Goal: Task Accomplishment & Management: Manage account settings

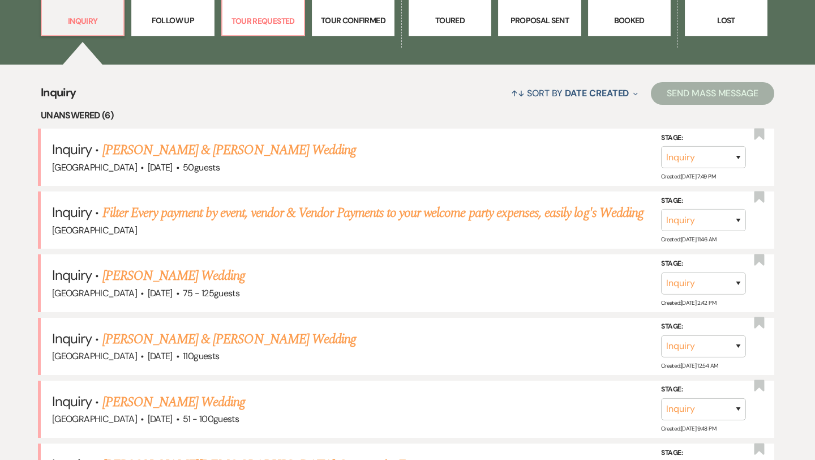
scroll to position [374, 0]
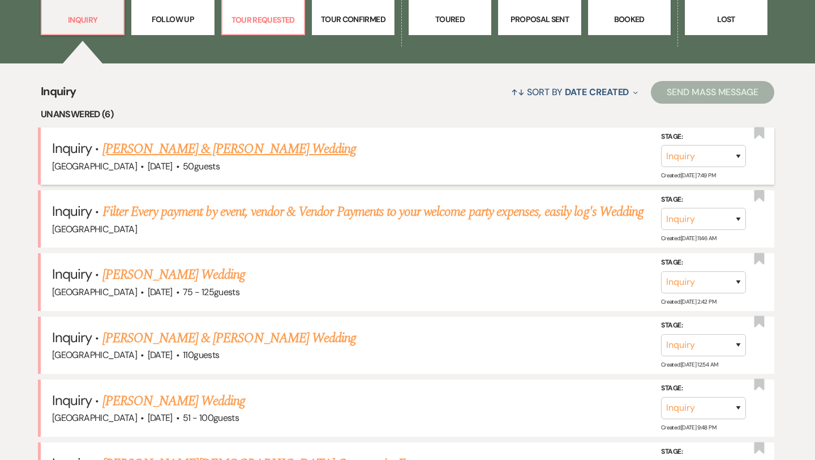
click at [221, 146] on link "[PERSON_NAME] & [PERSON_NAME] Wedding" at bounding box center [229, 149] width 254 height 20
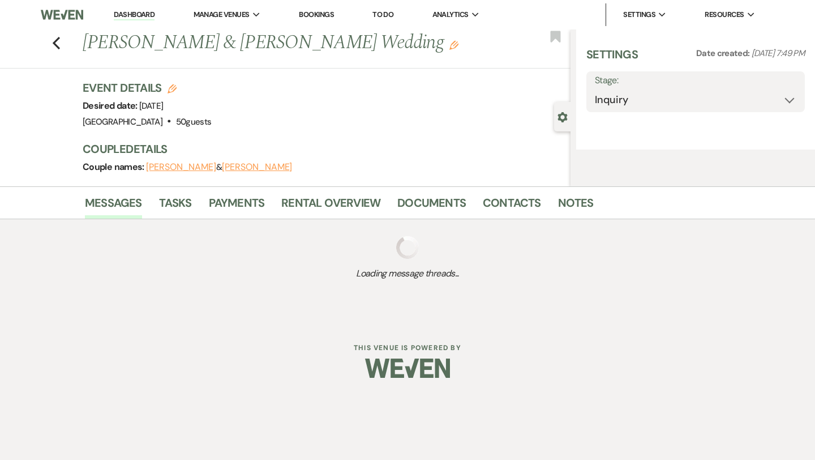
select select "5"
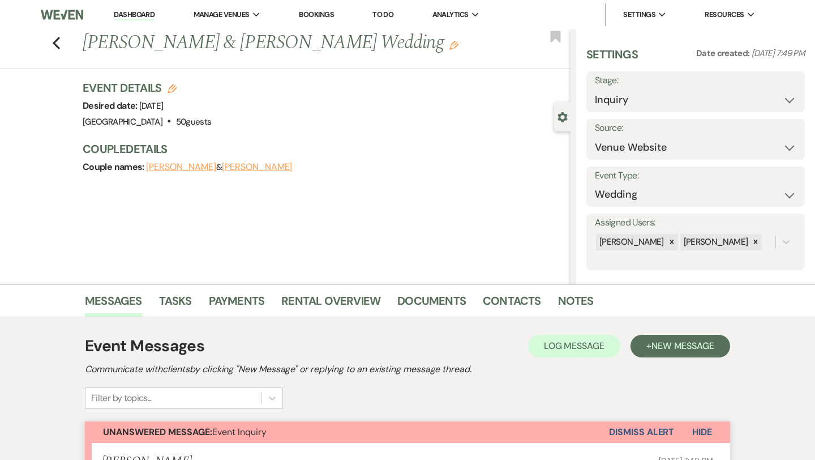
scroll to position [10, 0]
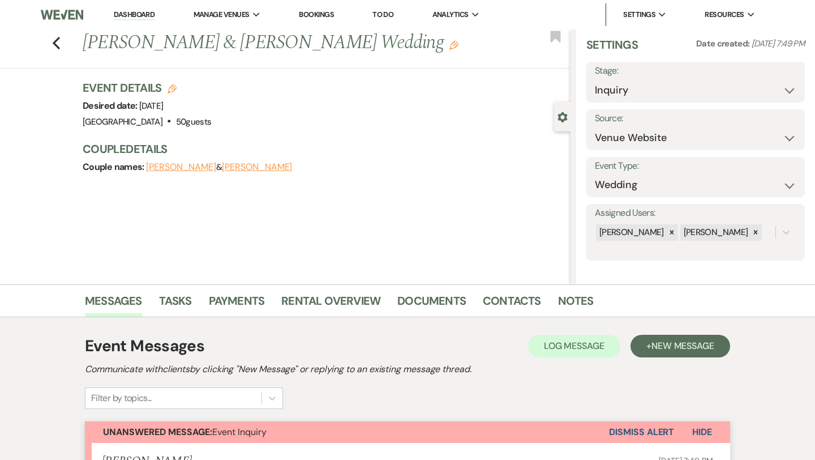
click at [561, 118] on use "button" at bounding box center [563, 117] width 10 height 10
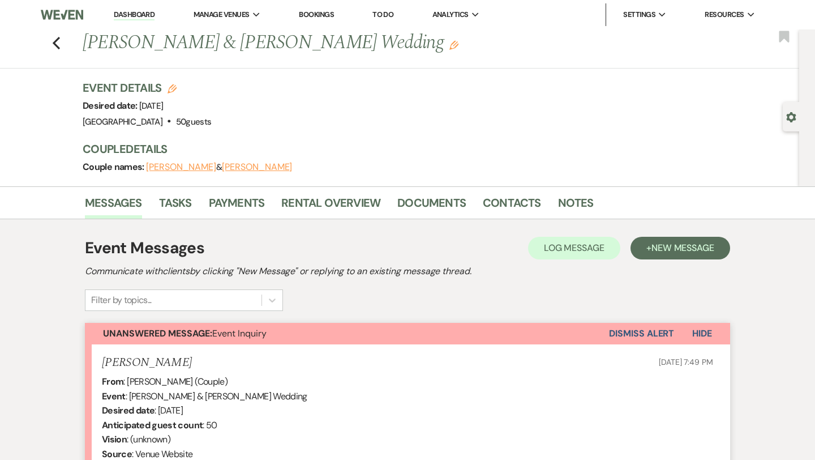
scroll to position [0, 0]
click at [794, 118] on use "button" at bounding box center [791, 117] width 10 height 10
select select "5"
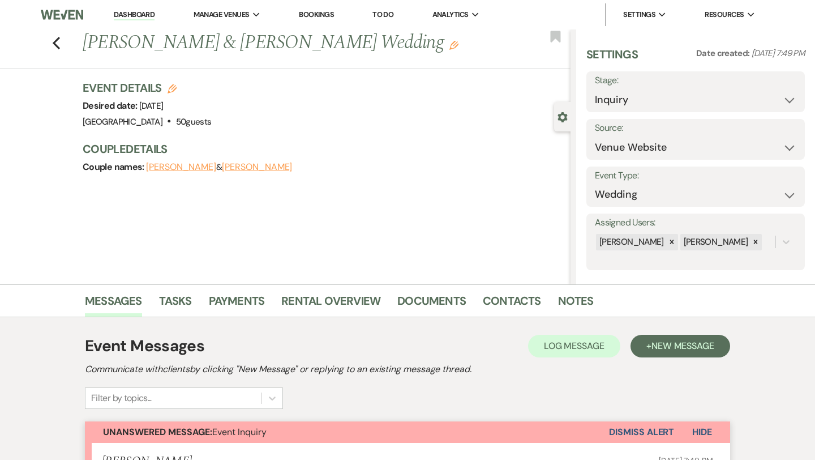
click at [249, 165] on button "[PERSON_NAME]" at bounding box center [257, 166] width 70 height 9
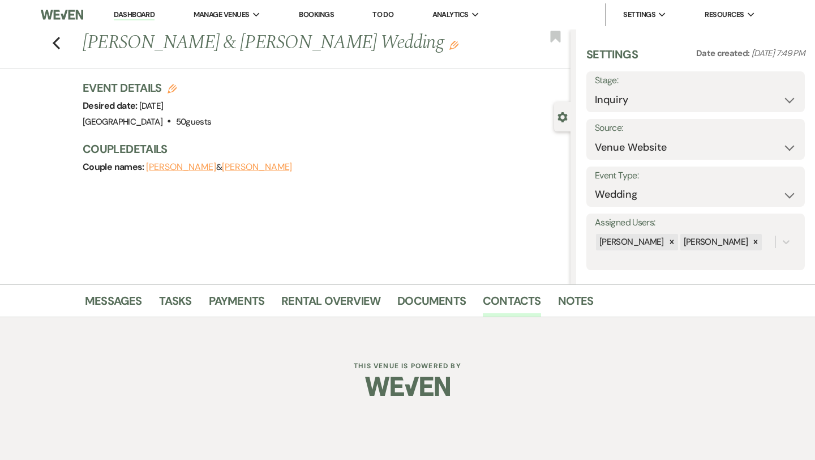
select select "1"
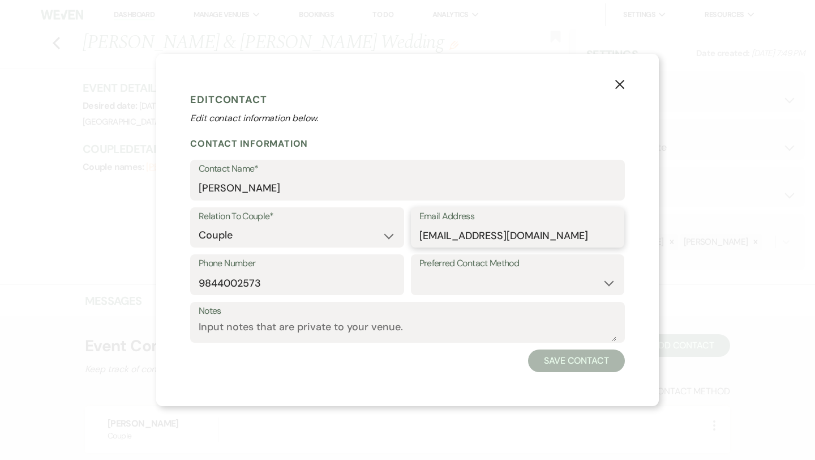
drag, startPoint x: 550, startPoint y: 238, endPoint x: 405, endPoint y: 240, distance: 144.4
click at [405, 240] on div "Relation To Couple* Couple Planner Parent of Couple Family Member Friend Other …" at bounding box center [407, 231] width 435 height 48
click at [623, 80] on icon "X" at bounding box center [620, 84] width 10 height 10
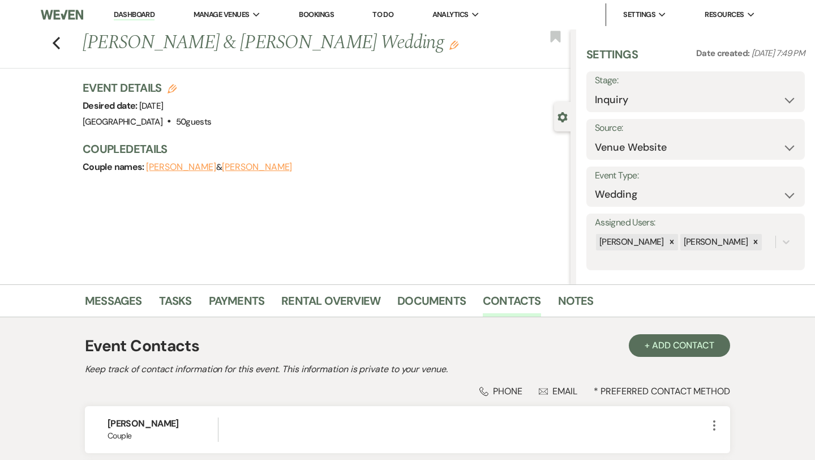
click at [176, 165] on button "[PERSON_NAME]" at bounding box center [181, 166] width 70 height 9
select select "1"
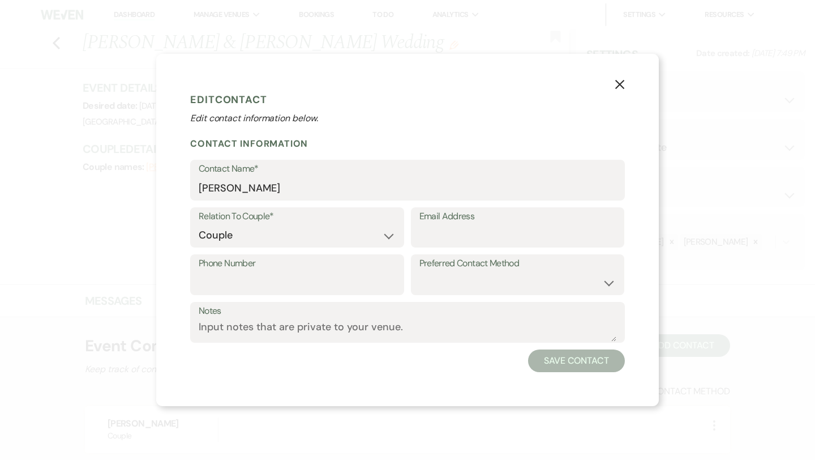
click at [618, 87] on use "button" at bounding box center [619, 84] width 9 height 9
